Goal: Task Accomplishment & Management: Use online tool/utility

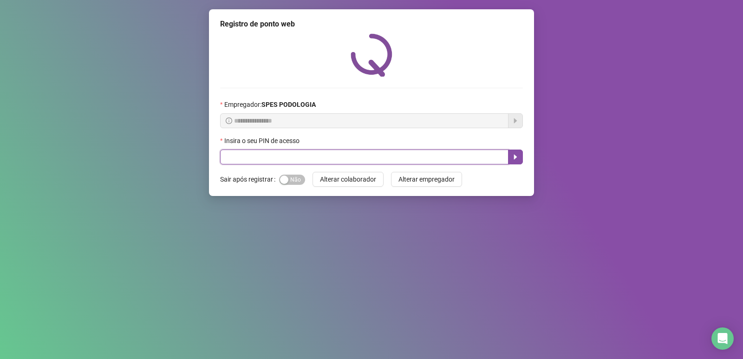
click at [286, 155] on input "text" at bounding box center [364, 157] width 288 height 15
type input "*****"
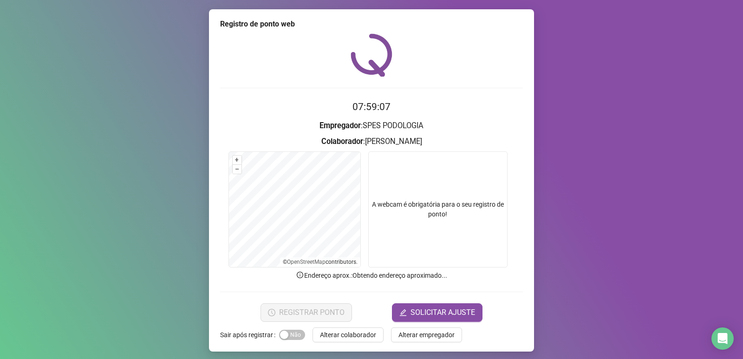
scroll to position [4, 0]
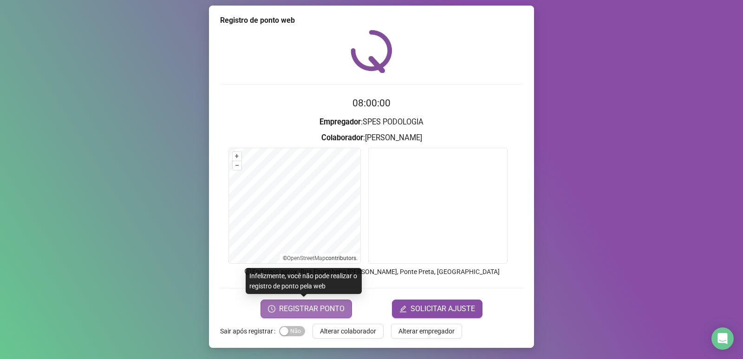
click at [332, 306] on span "REGISTRAR PONTO" at bounding box center [311, 308] width 65 height 11
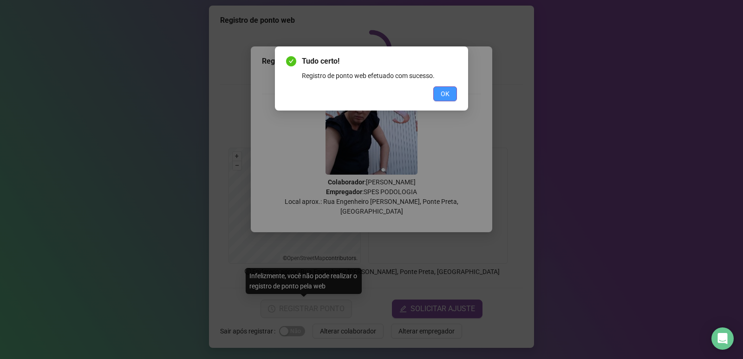
click at [450, 93] on button "OK" at bounding box center [445, 93] width 24 height 15
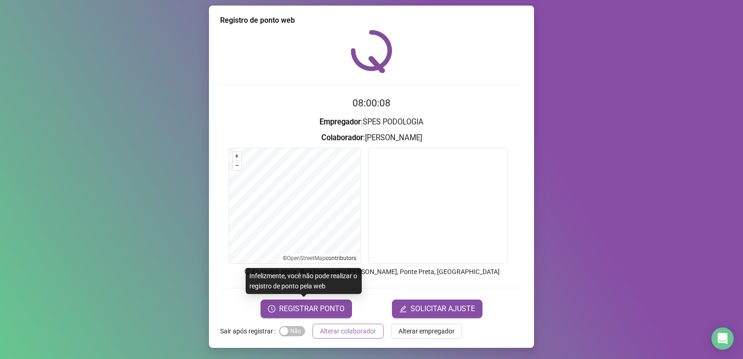
click at [337, 330] on span "Alterar colaborador" at bounding box center [348, 331] width 56 height 10
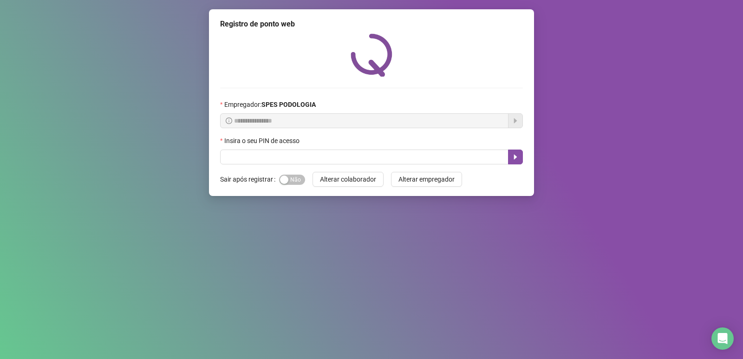
scroll to position [0, 0]
click at [305, 155] on input "text" at bounding box center [364, 157] width 288 height 15
type input "*****"
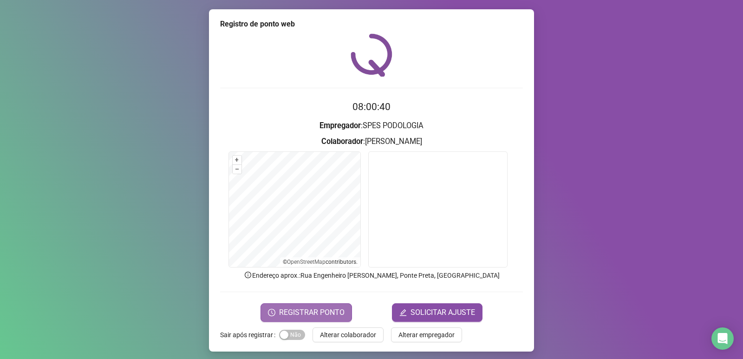
click at [330, 310] on span "REGISTRAR PONTO" at bounding box center [311, 312] width 65 height 11
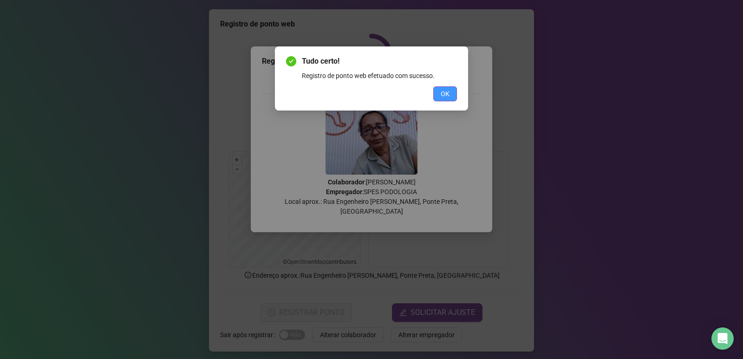
click at [447, 92] on span "OK" at bounding box center [445, 94] width 9 height 10
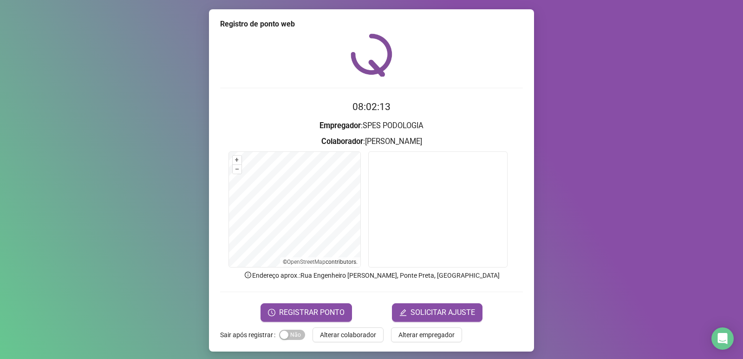
click at [338, 334] on span "Alterar colaborador" at bounding box center [348, 335] width 56 height 10
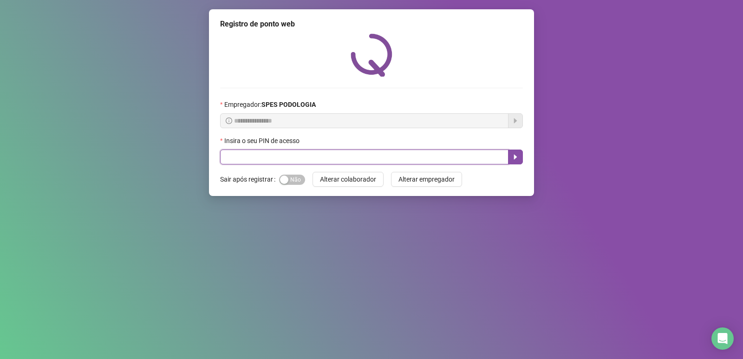
click at [253, 155] on input "text" at bounding box center [364, 157] width 288 height 15
type input "*****"
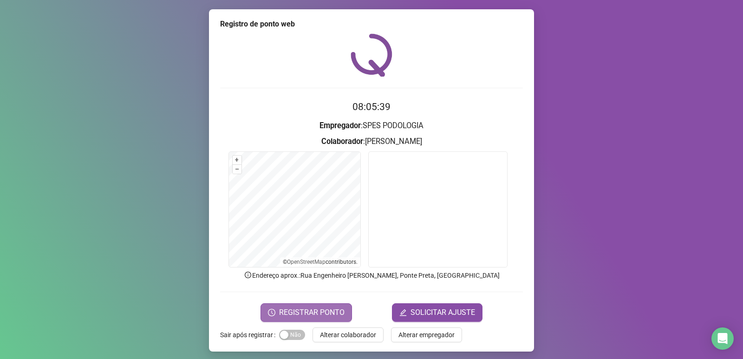
click at [302, 318] on button "REGISTRAR PONTO" at bounding box center [307, 312] width 92 height 19
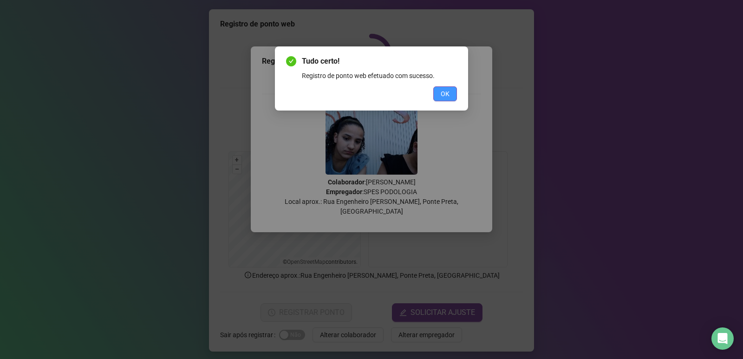
click at [439, 94] on button "OK" at bounding box center [445, 93] width 24 height 15
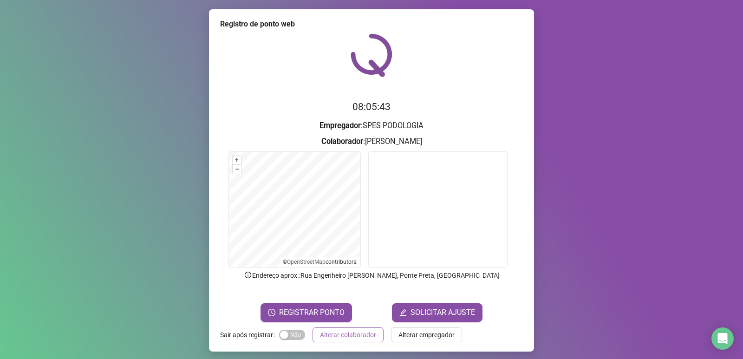
click at [332, 332] on span "Alterar colaborador" at bounding box center [348, 335] width 56 height 10
